Goal: Transaction & Acquisition: Purchase product/service

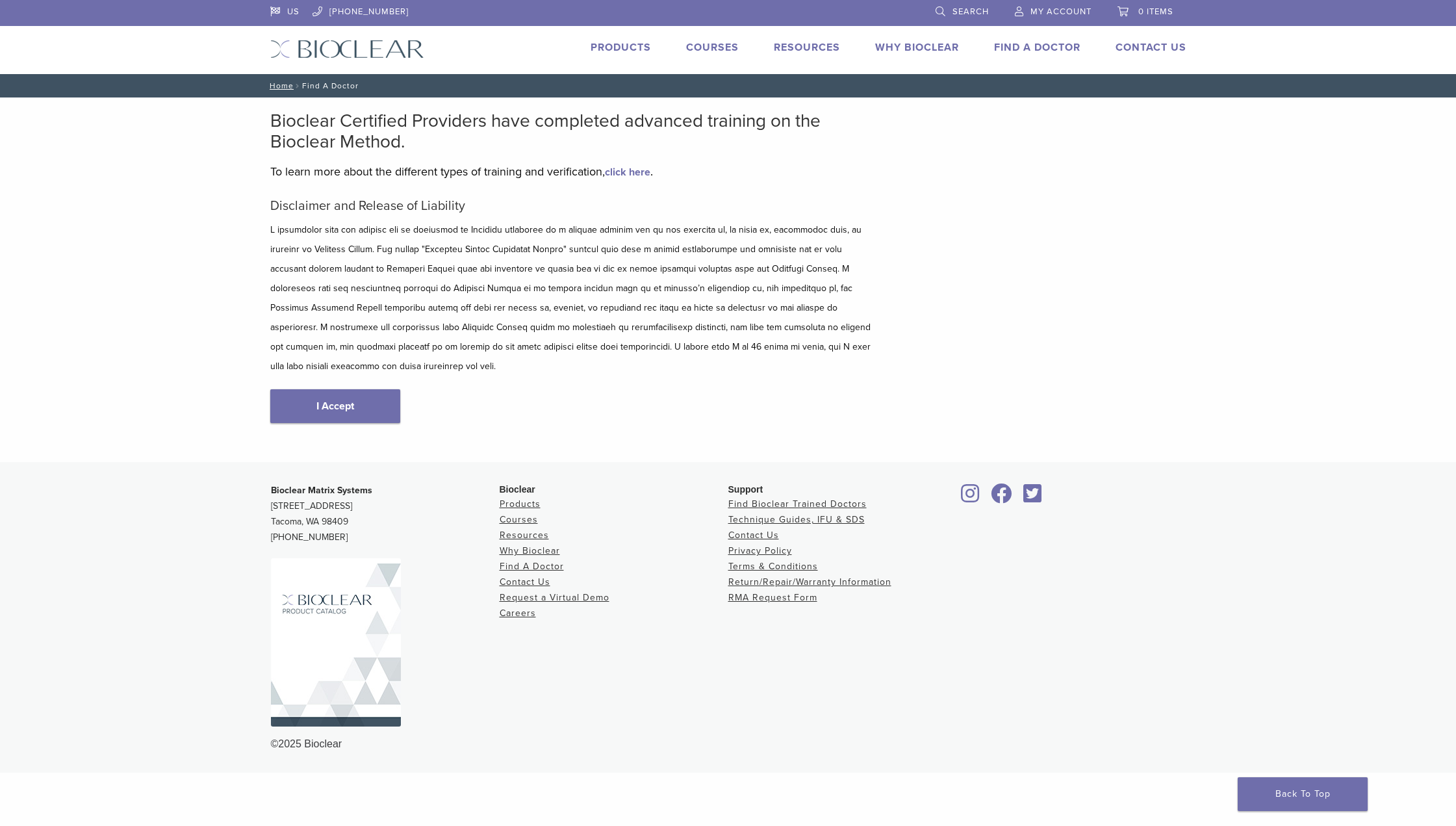
click at [1068, 11] on span "My Account" at bounding box center [1060, 11] width 61 height 10
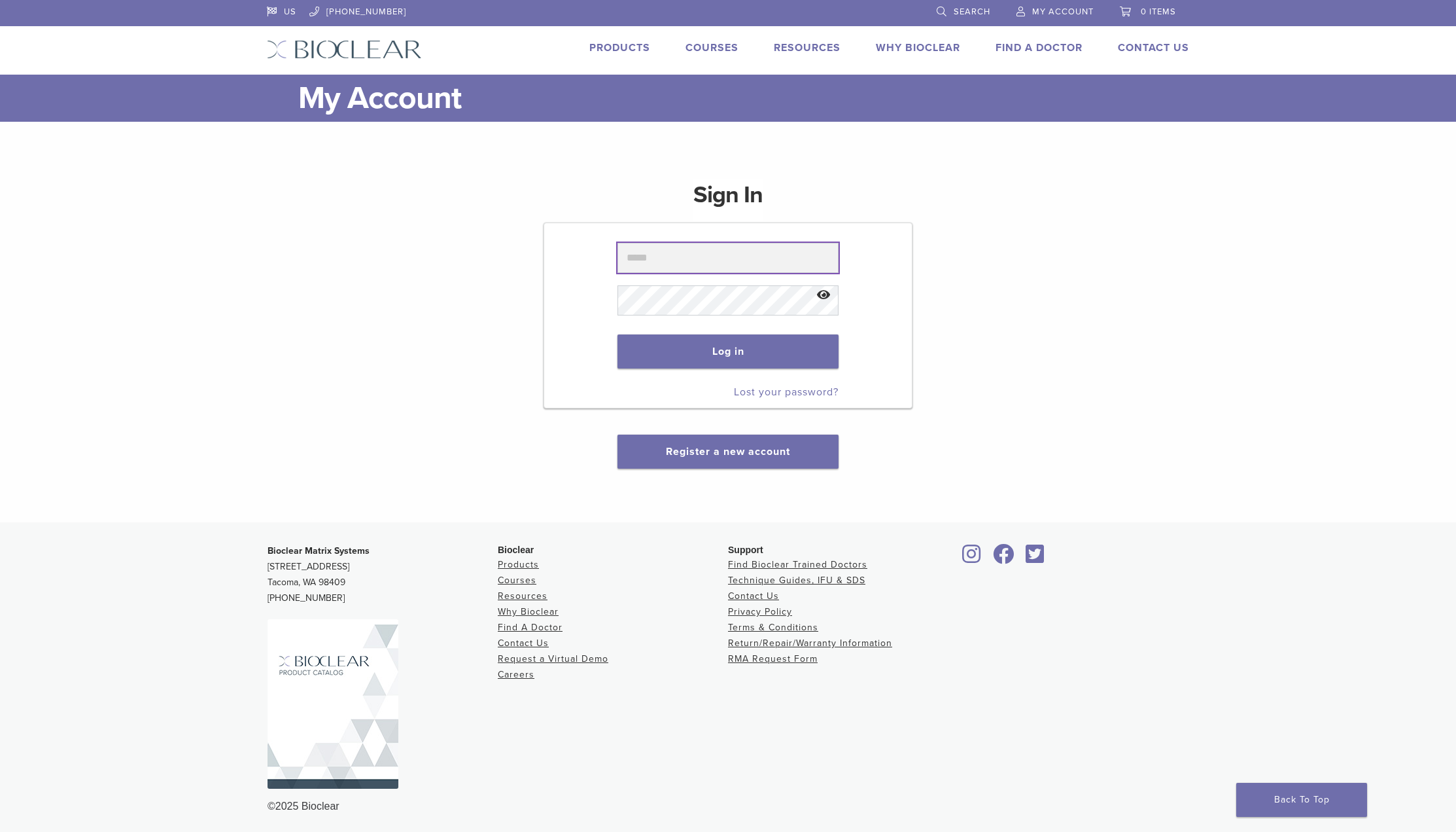
click at [713, 260] on input "text" at bounding box center [728, 258] width 220 height 30
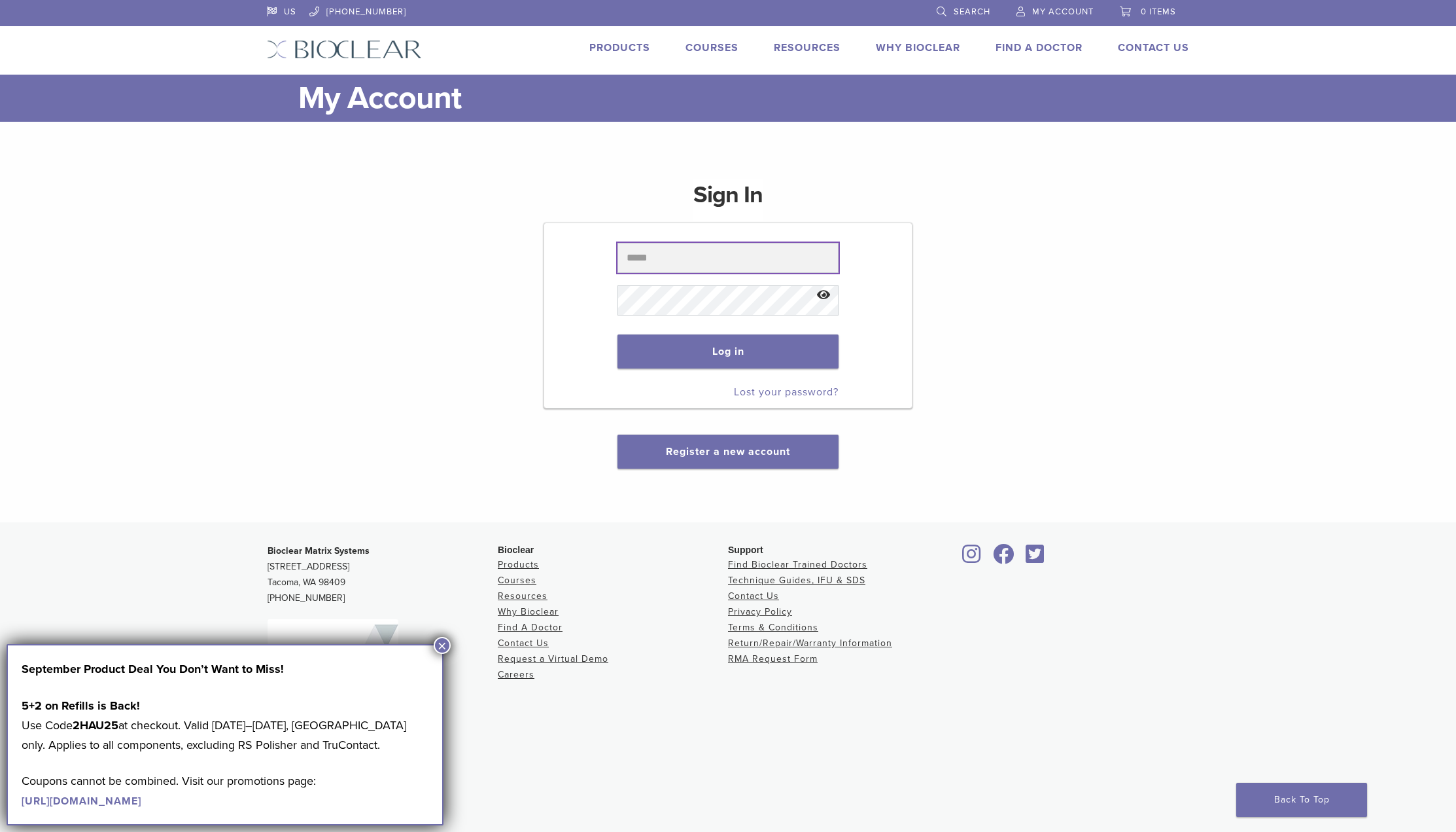
click at [728, 250] on input "text" at bounding box center [728, 258] width 220 height 30
type input "**********"
click at [727, 356] on button "Log in" at bounding box center [728, 351] width 220 height 34
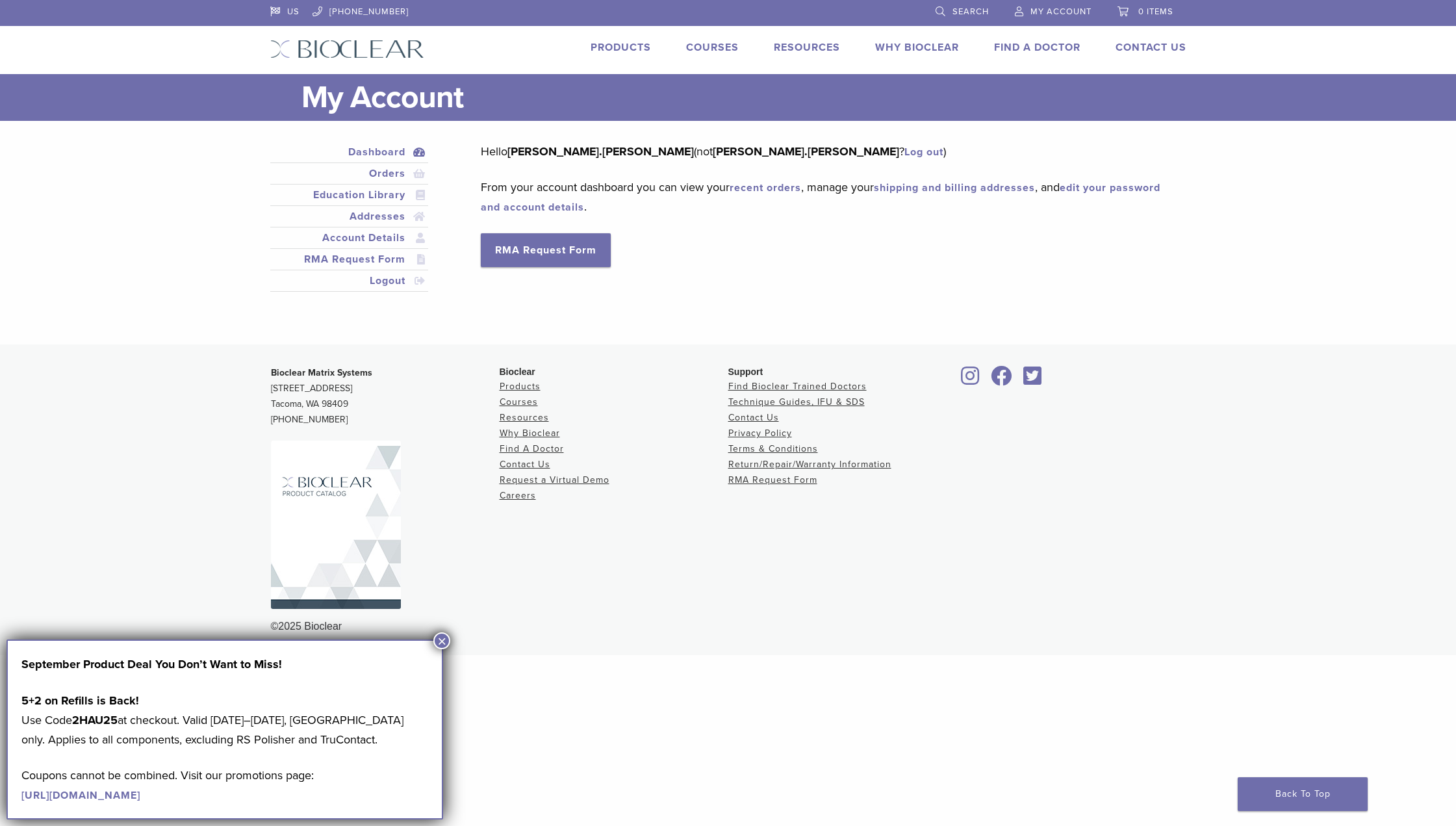
click at [140, 798] on link "[URL][DOMAIN_NAME]" at bounding box center [81, 794] width 119 height 13
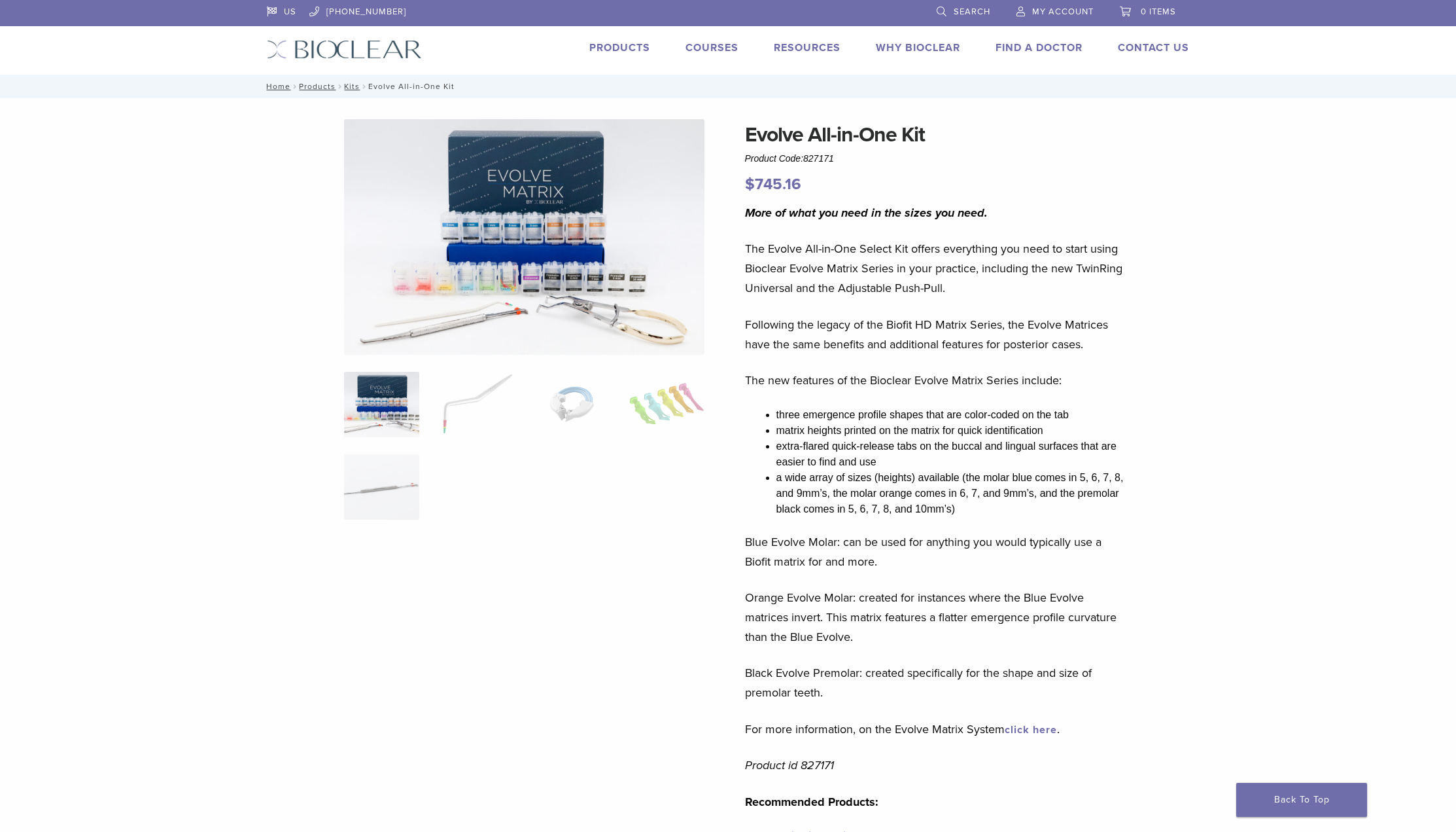
click at [622, 47] on link "Products" at bounding box center [620, 47] width 61 height 13
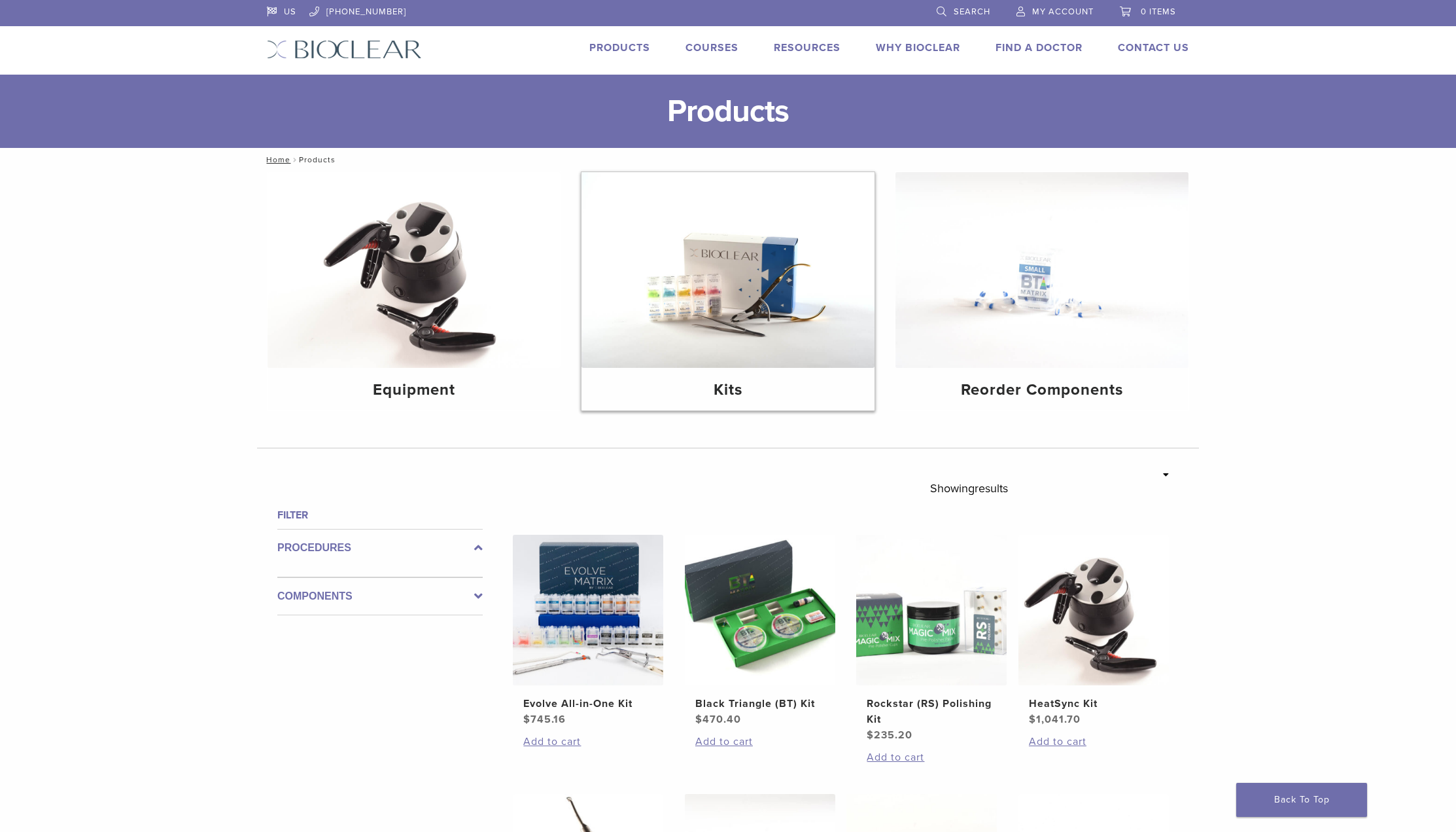
click at [765, 327] on img at bounding box center [728, 270] width 293 height 195
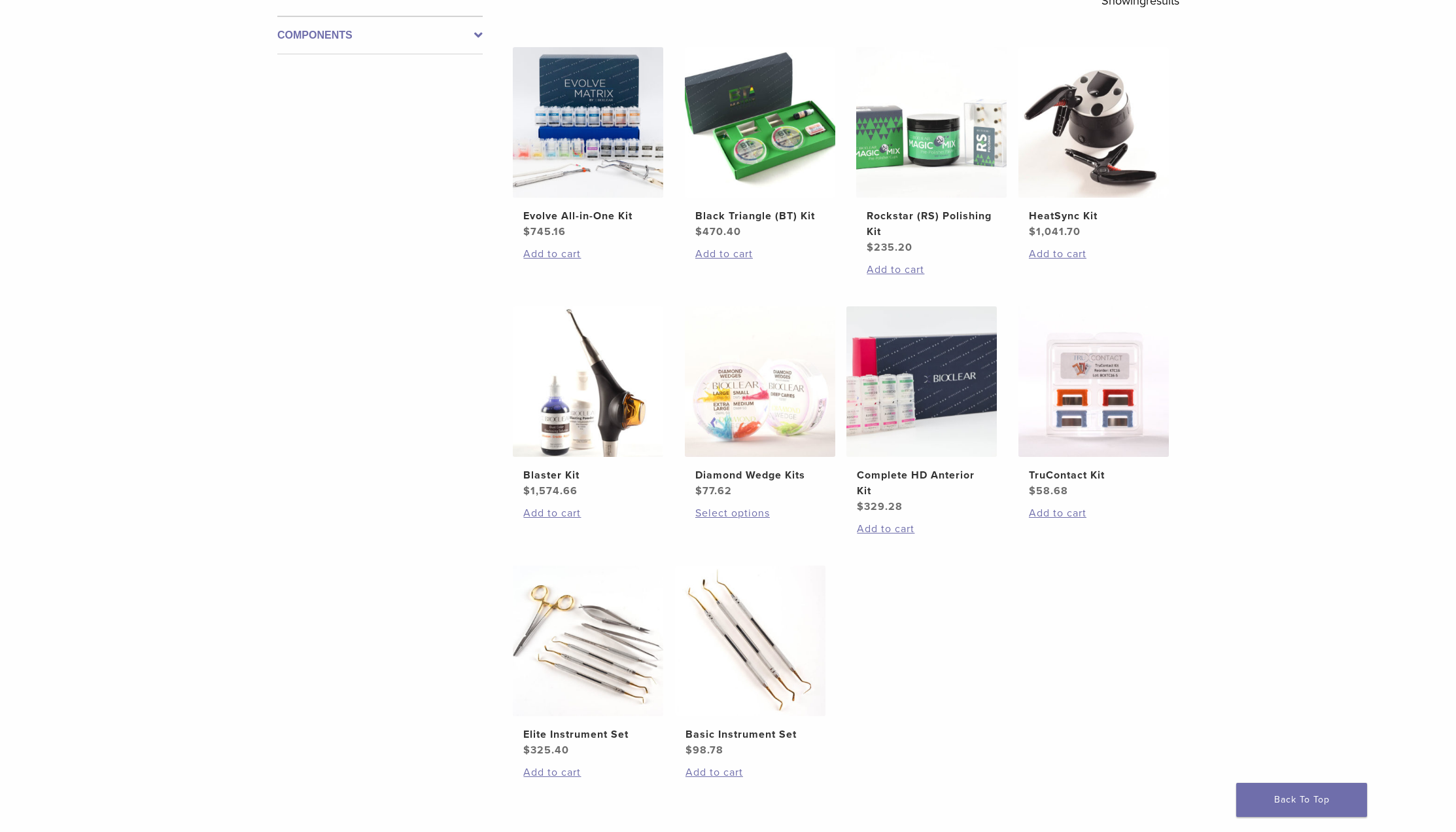
scroll to position [262, 0]
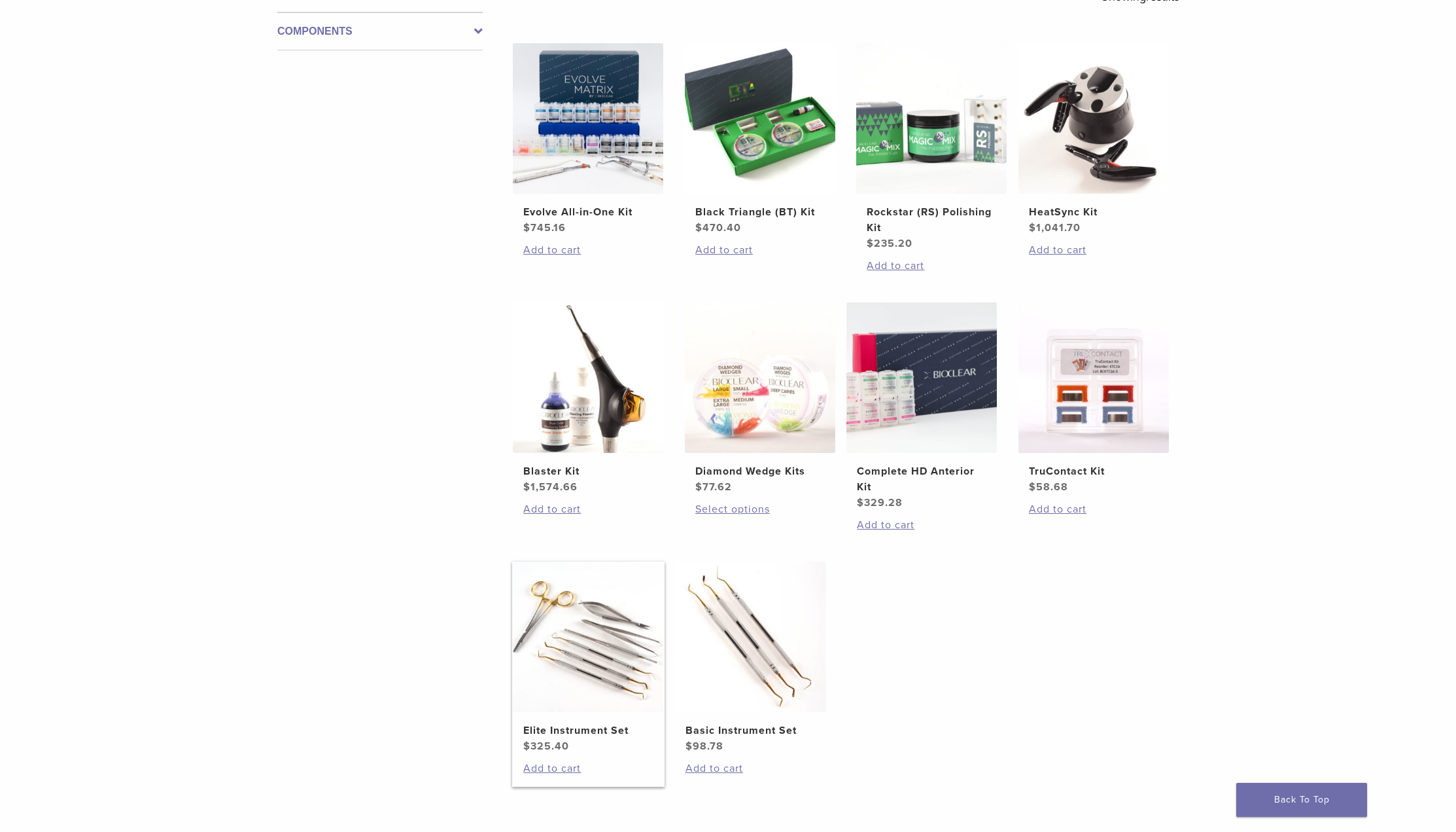
click at [601, 662] on img at bounding box center [588, 637] width 151 height 151
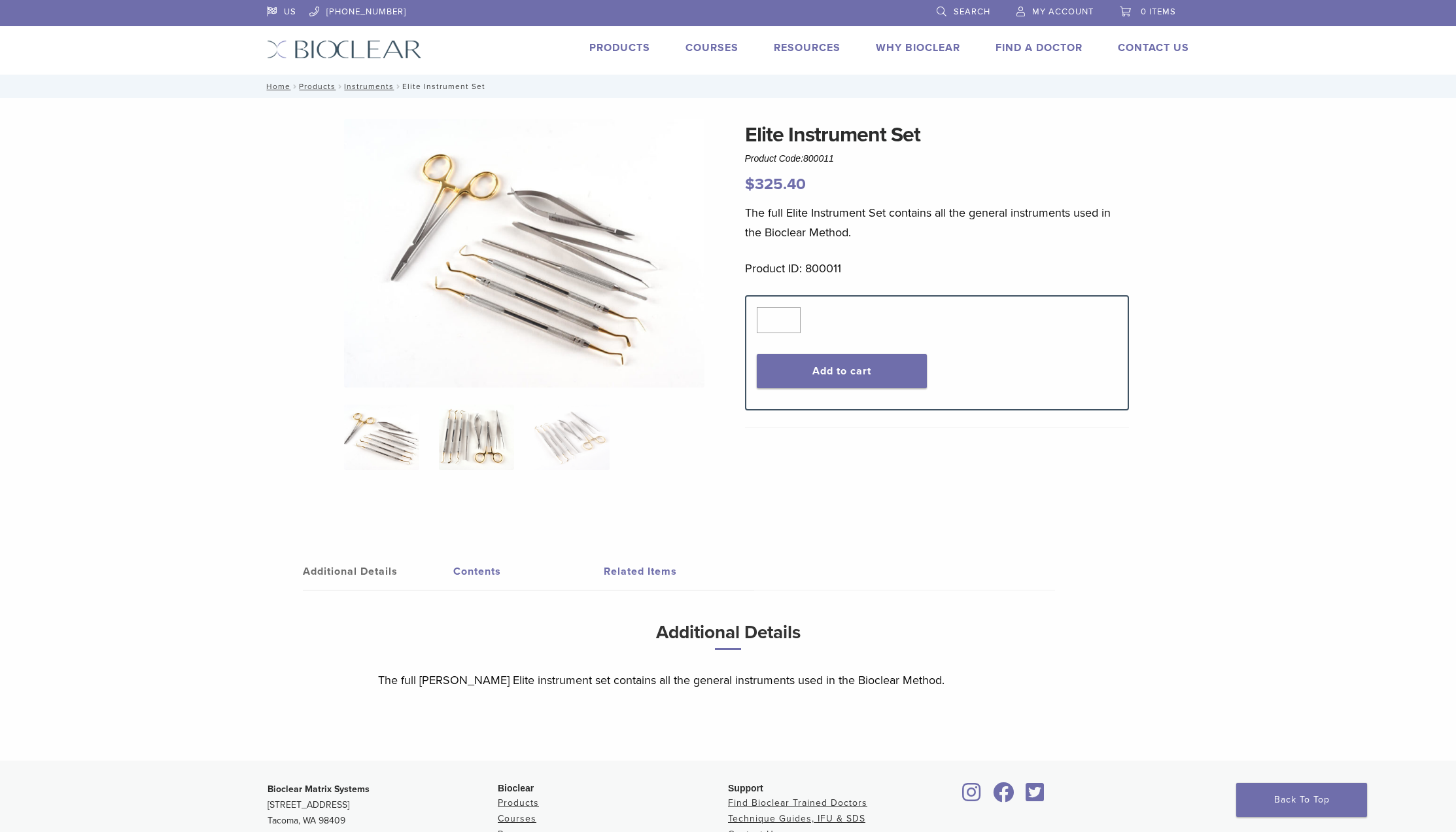
click at [458, 433] on img at bounding box center [476, 437] width 75 height 66
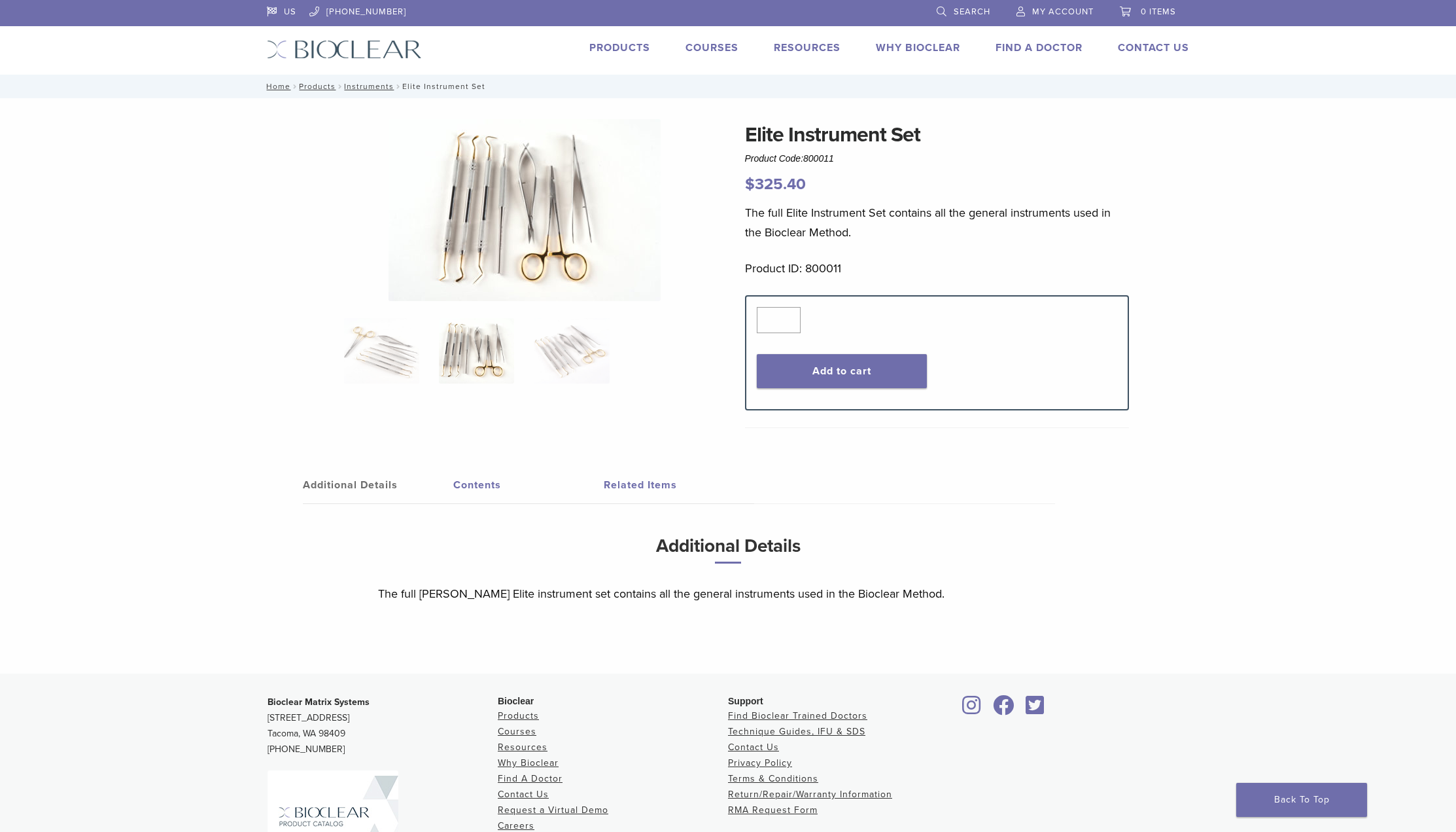
drag, startPoint x: 229, startPoint y: 228, endPoint x: 241, endPoint y: 228, distance: 12.0
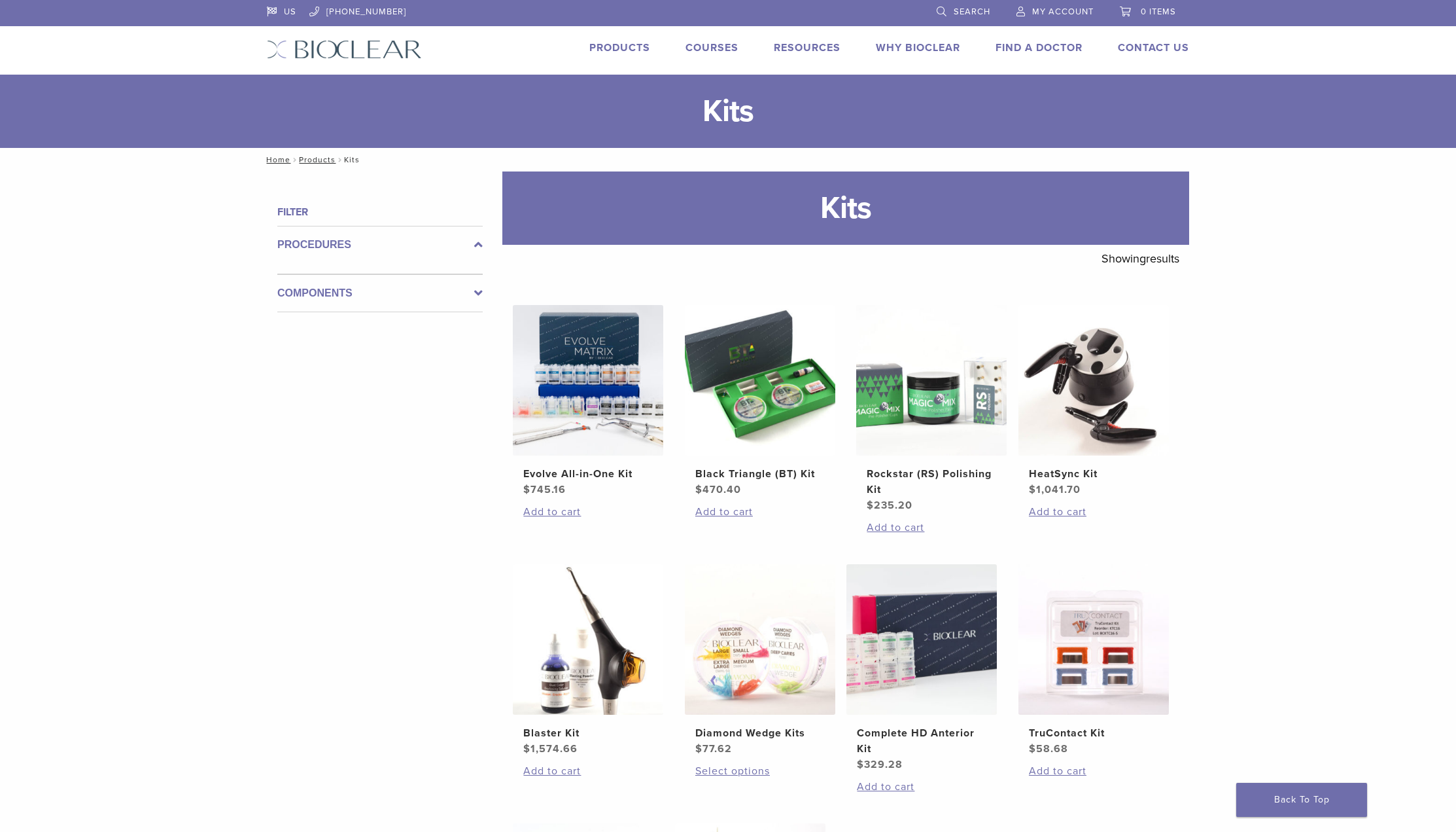
click at [611, 51] on link "Products" at bounding box center [620, 47] width 61 height 13
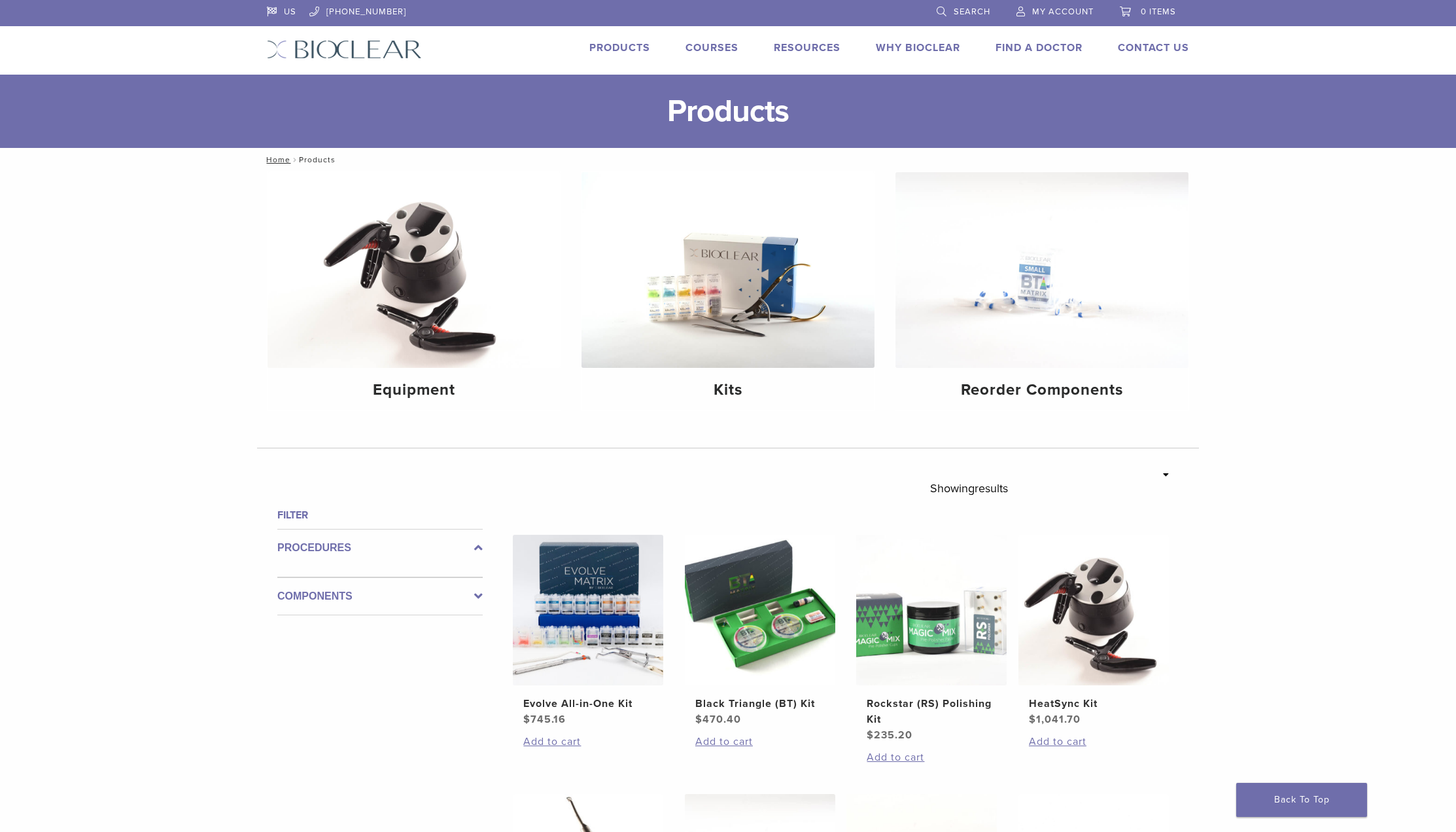
click at [1034, 284] on img at bounding box center [1042, 270] width 293 height 195
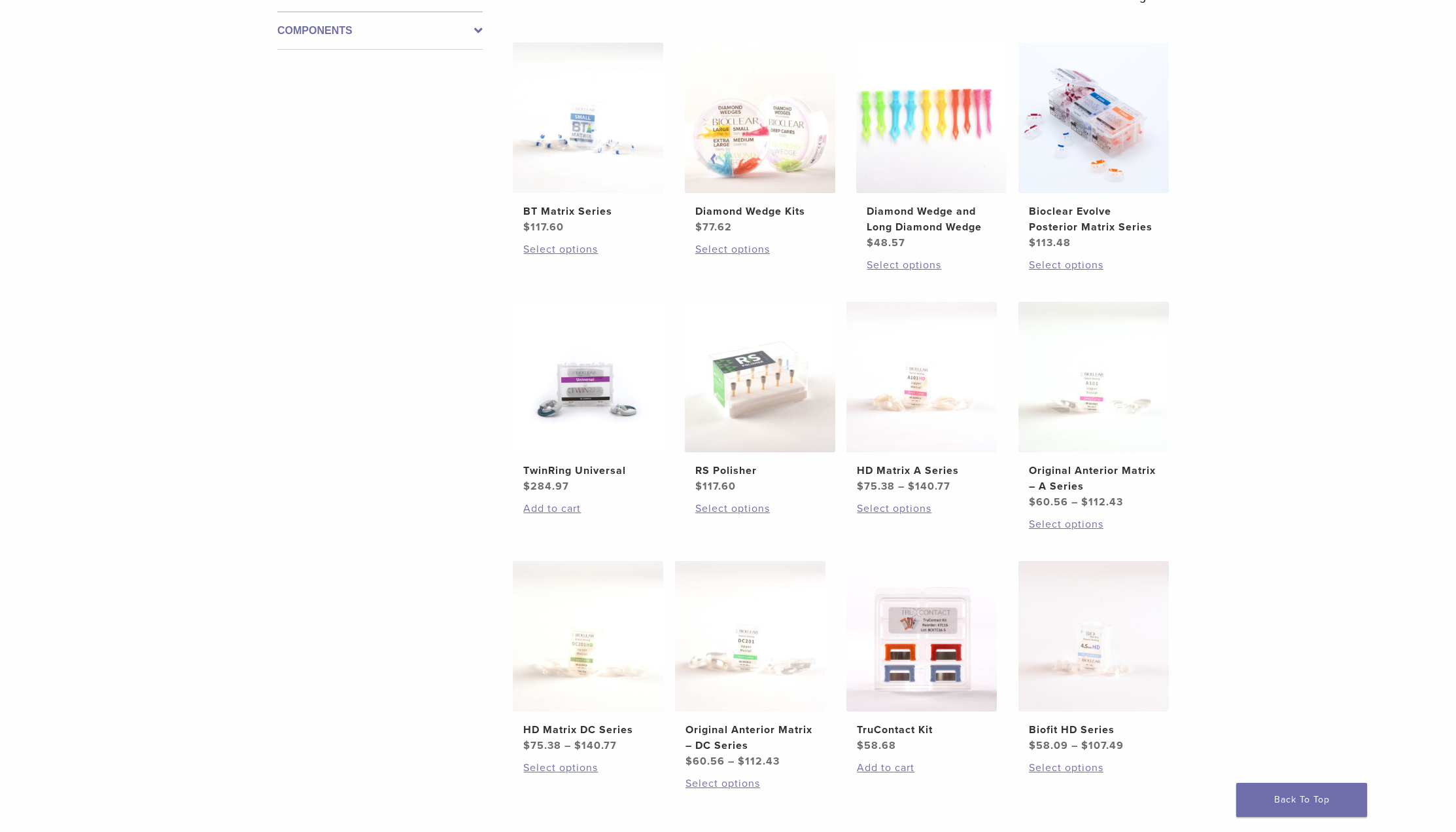
scroll to position [262, 0]
click at [1094, 196] on link "Bioclear Evolve Posterior Matrix Series $ 113.48" at bounding box center [1094, 147] width 153 height 208
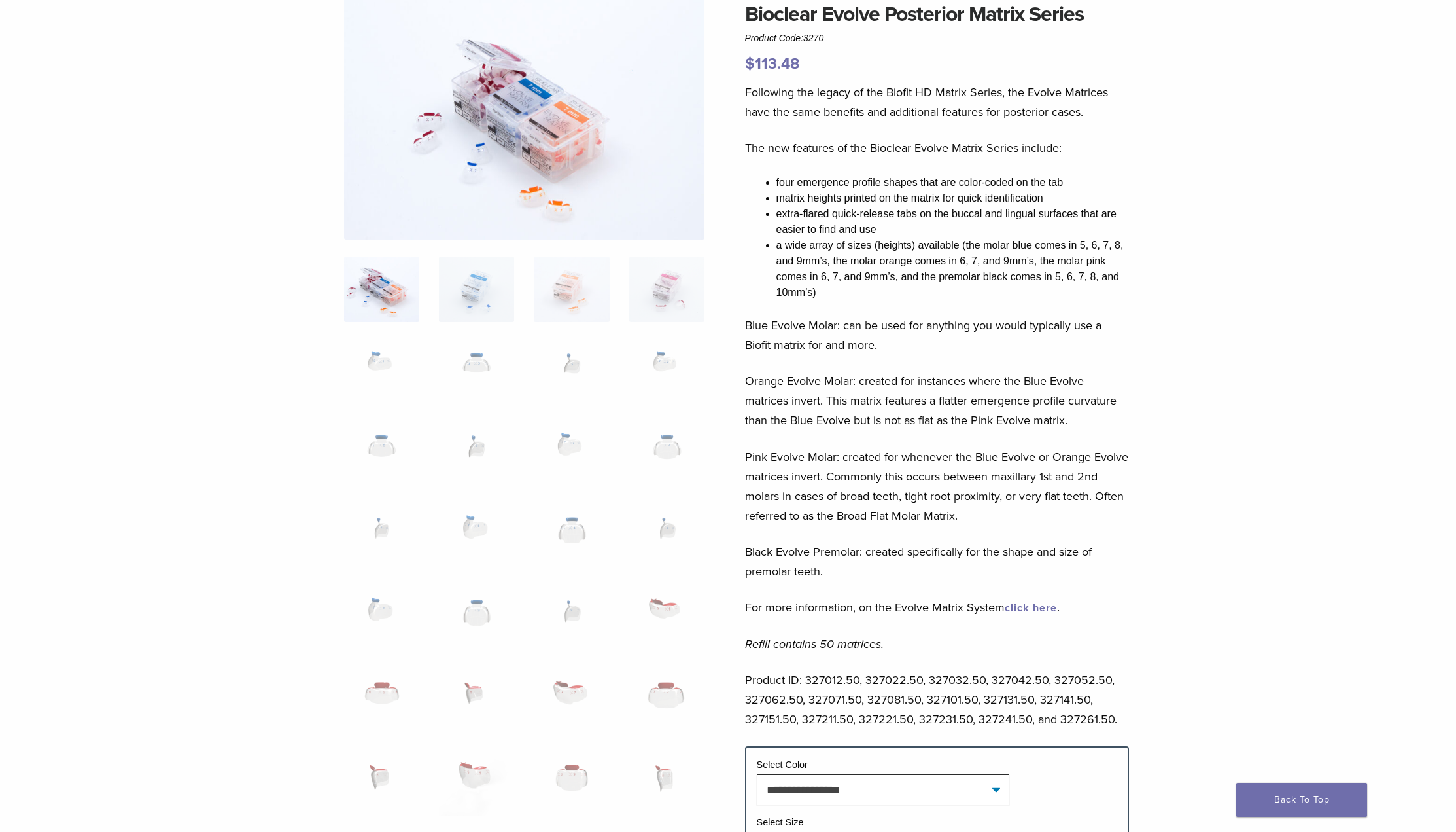
scroll to position [327, 0]
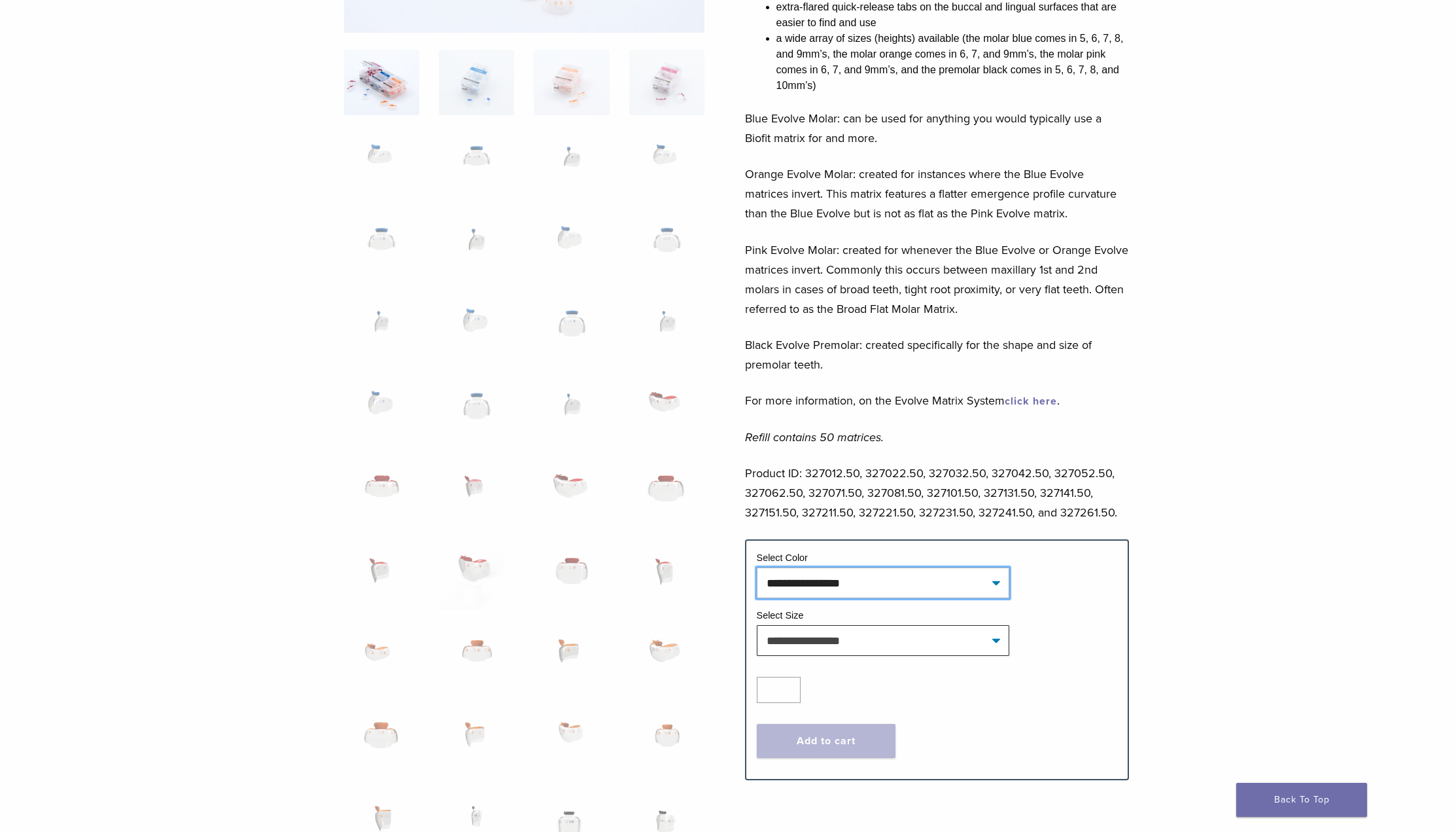
click at [905, 577] on select "**********" at bounding box center [883, 582] width 253 height 30
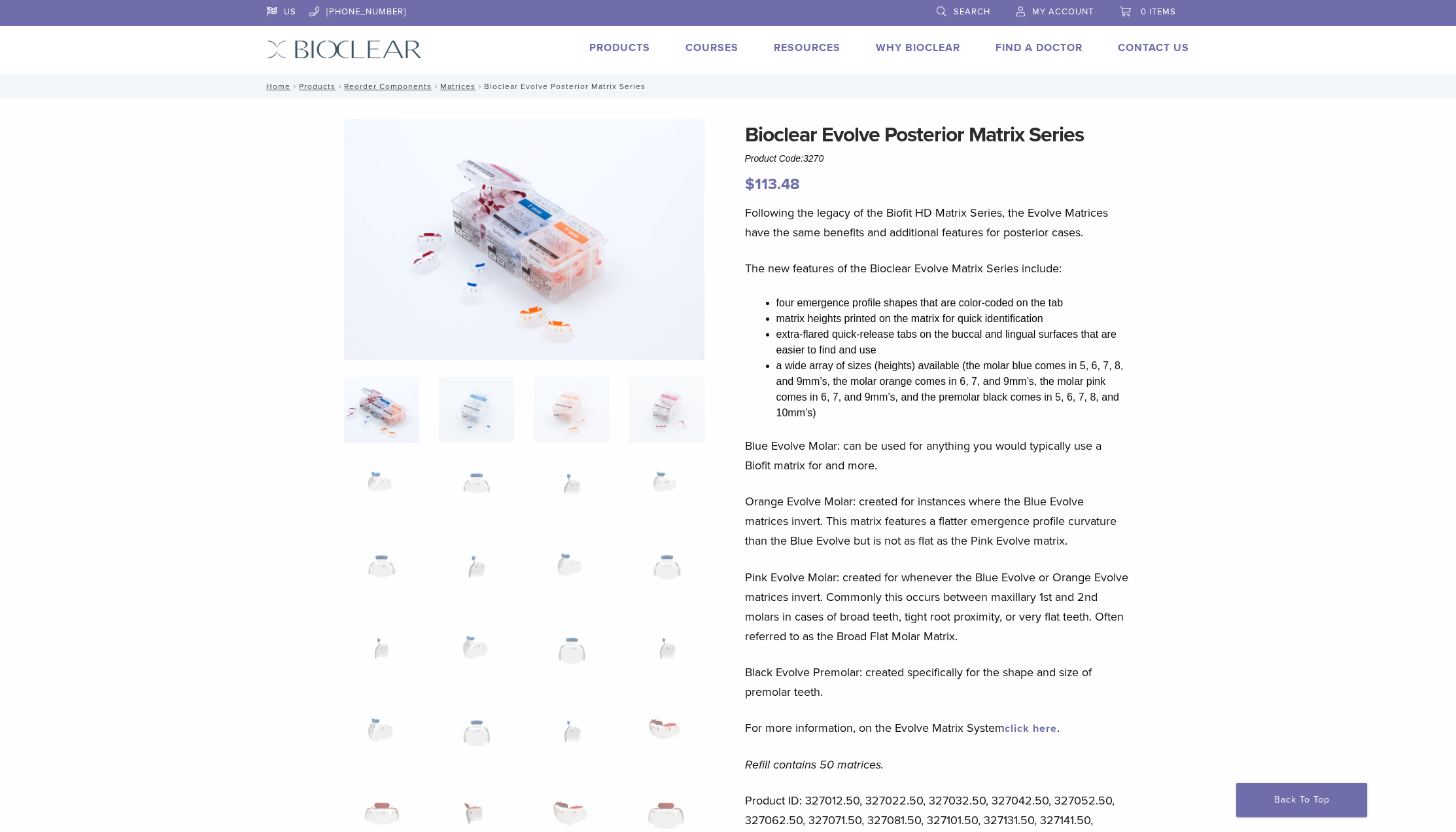
click at [722, 51] on link "Courses" at bounding box center [712, 47] width 53 height 13
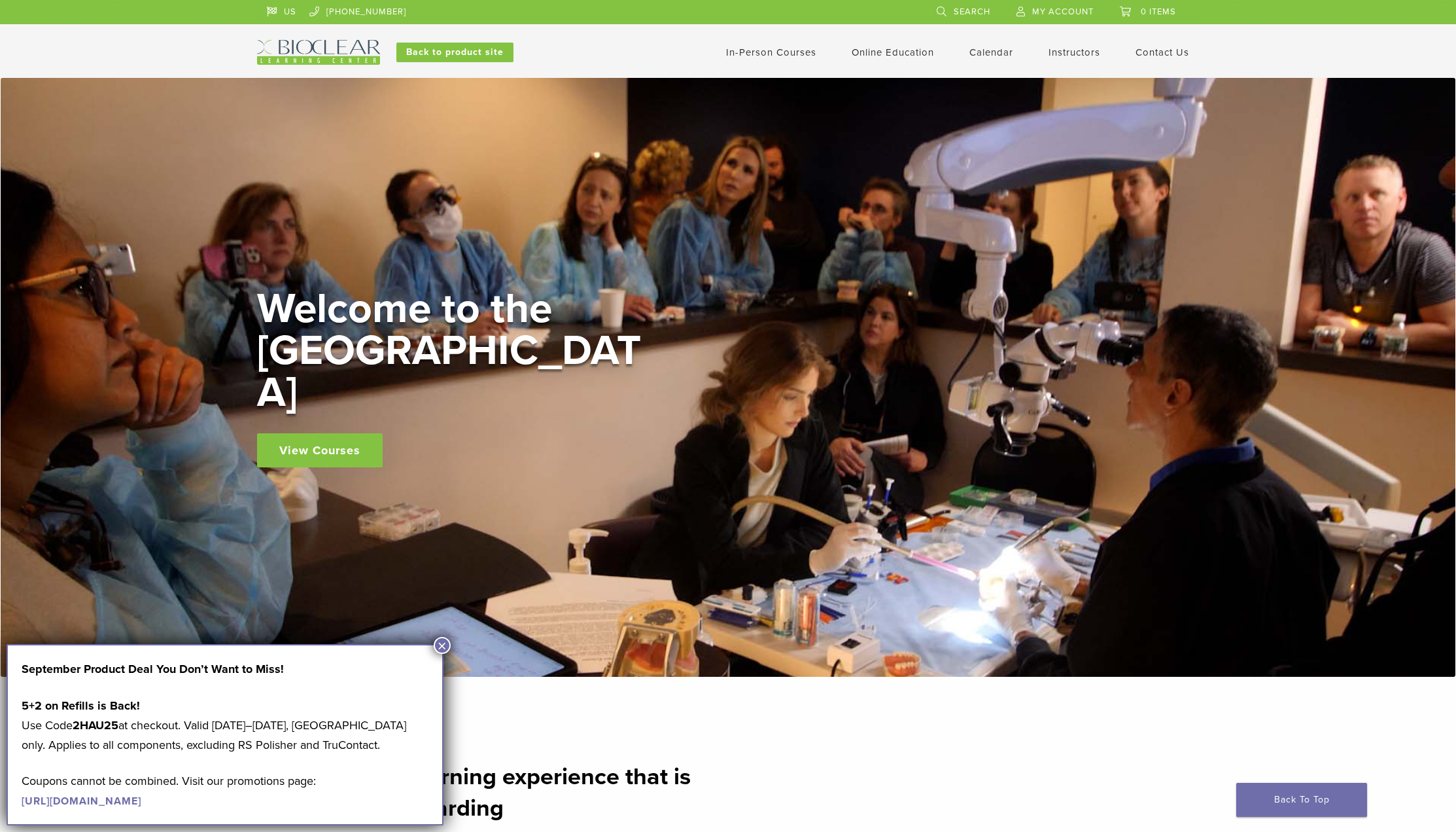
click at [332, 433] on link "View Courses" at bounding box center [320, 450] width 126 height 34
